Goal: Task Accomplishment & Management: Use online tool/utility

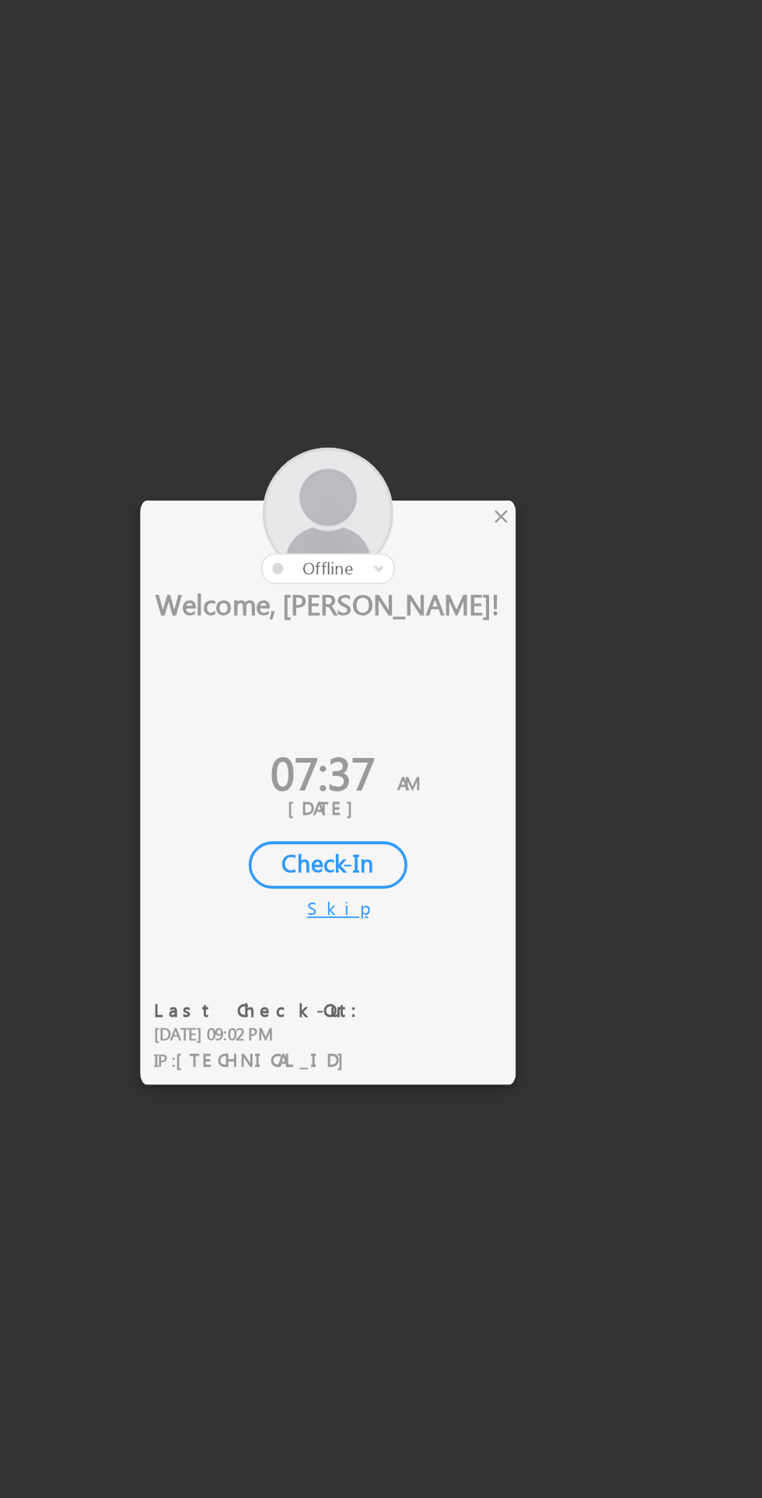
click at [359, 836] on div "Check-In" at bounding box center [352, 833] width 89 height 26
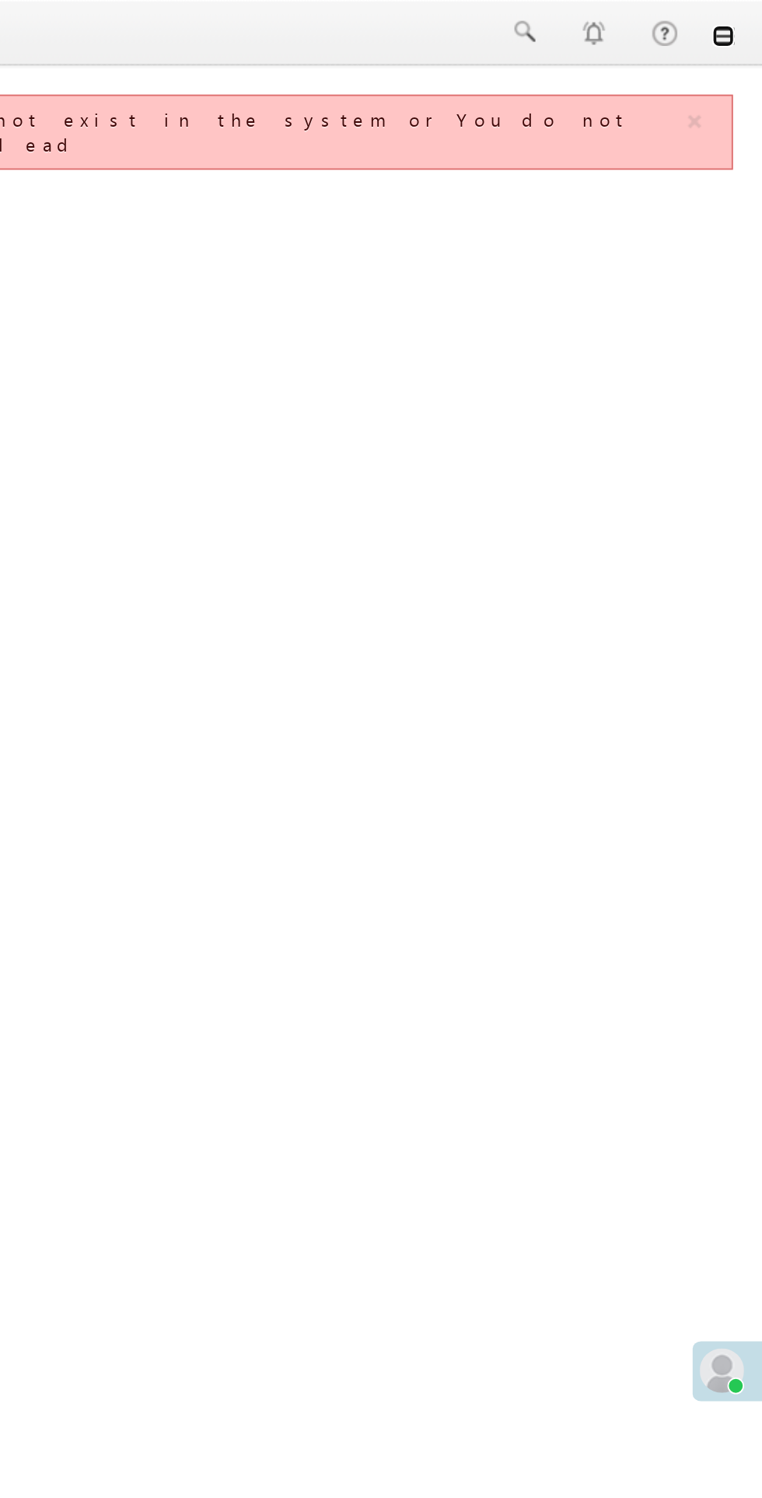
click at [740, 19] on link at bounding box center [740, 20] width 12 height 12
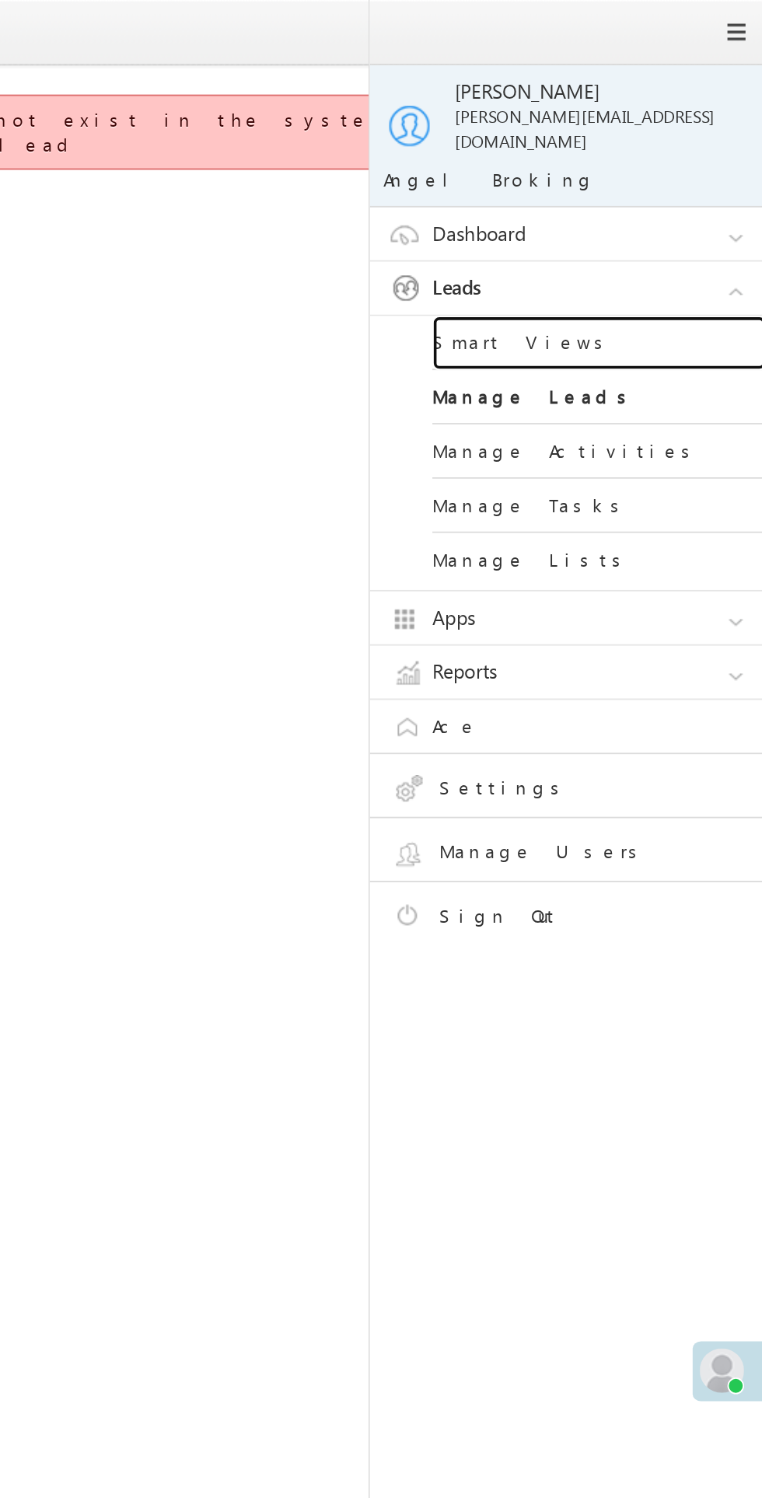
click at [638, 177] on link "Smart Views" at bounding box center [671, 192] width 187 height 30
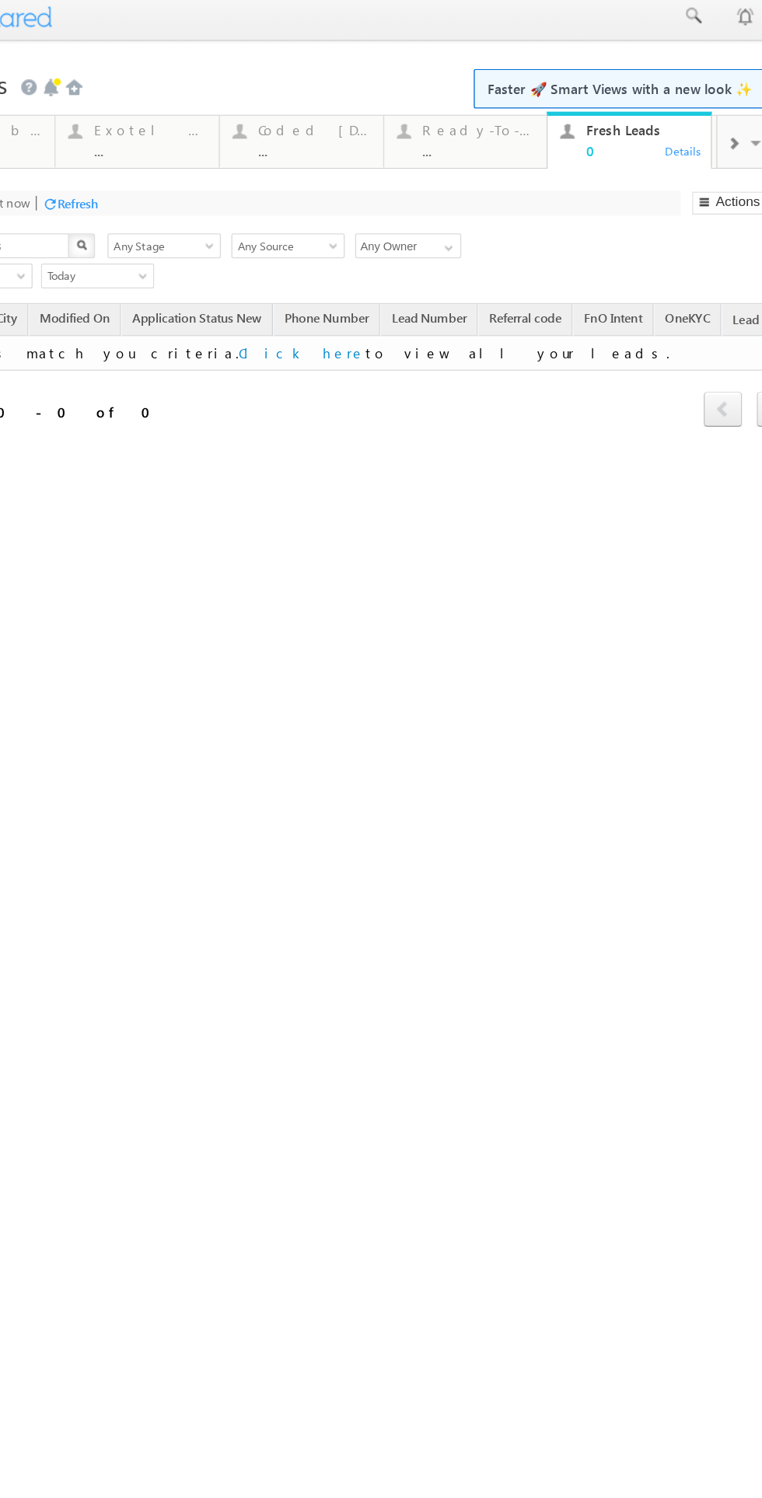
click at [185, 96] on div "Coded Today" at bounding box center [198, 95] width 84 height 12
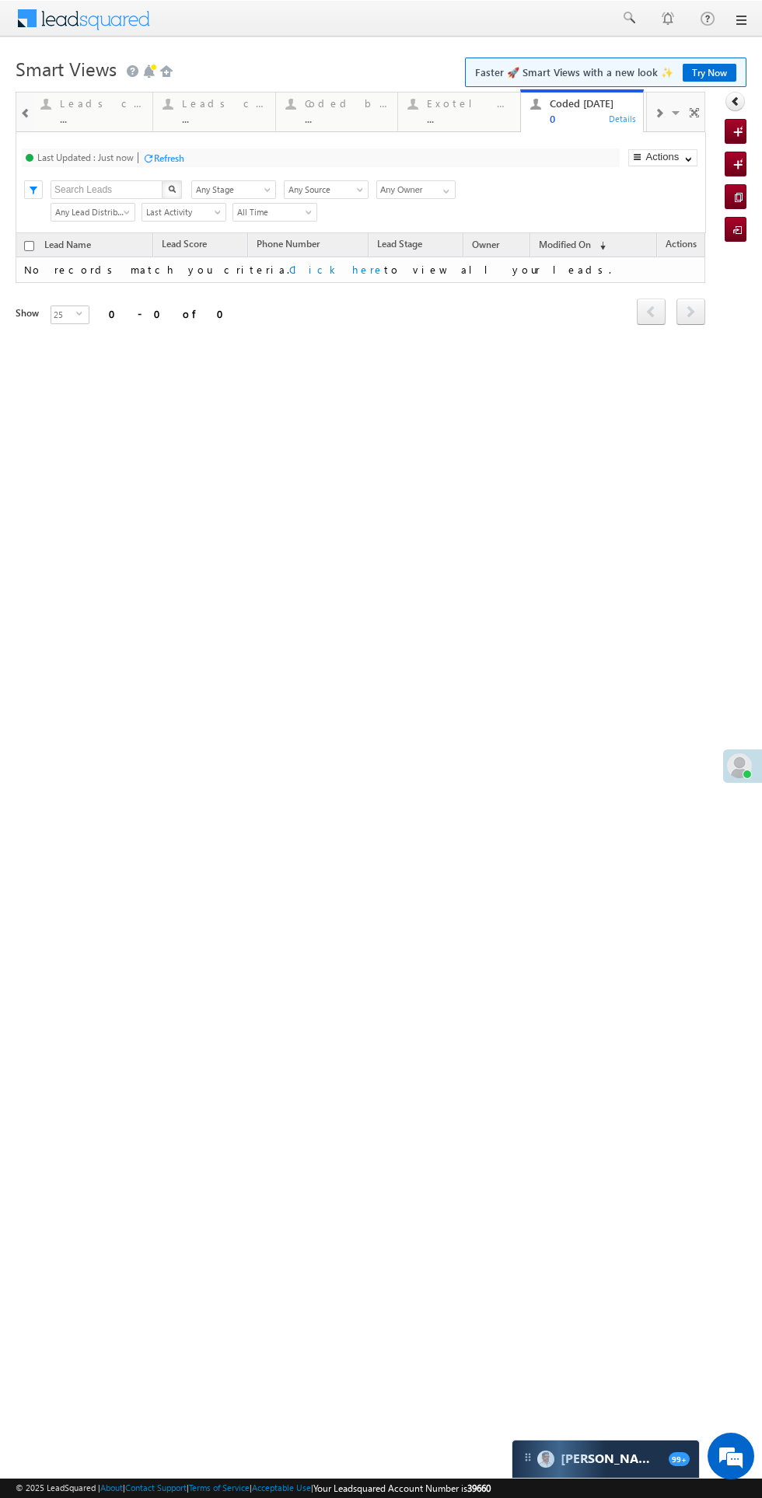
click at [732, 1467] on em at bounding box center [731, 1456] width 42 height 42
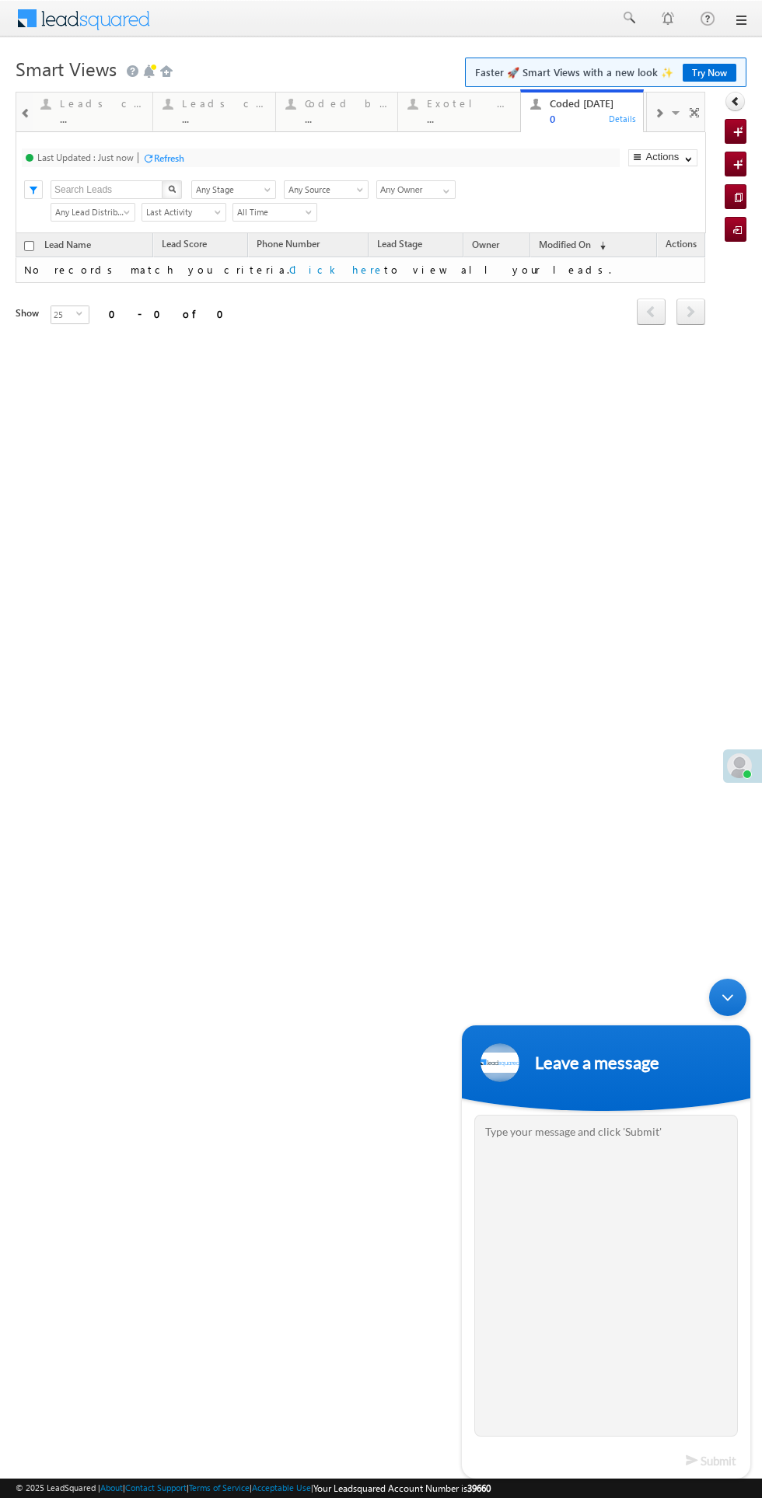
click at [735, 1486] on body "Leave a message Submit" at bounding box center [606, 1229] width 304 height 516
